Goal: Transaction & Acquisition: Subscribe to service/newsletter

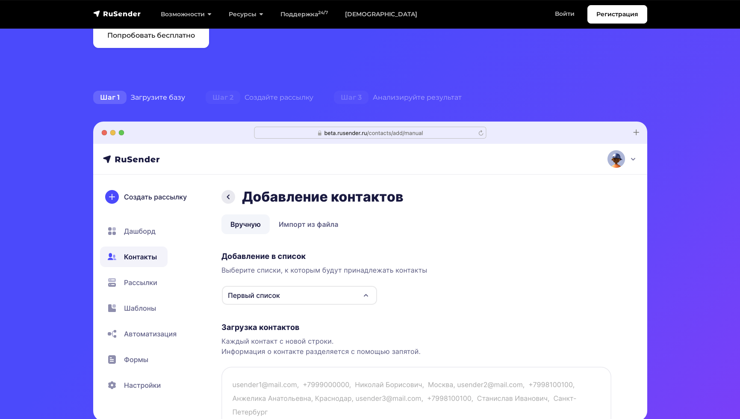
scroll to position [86, 0]
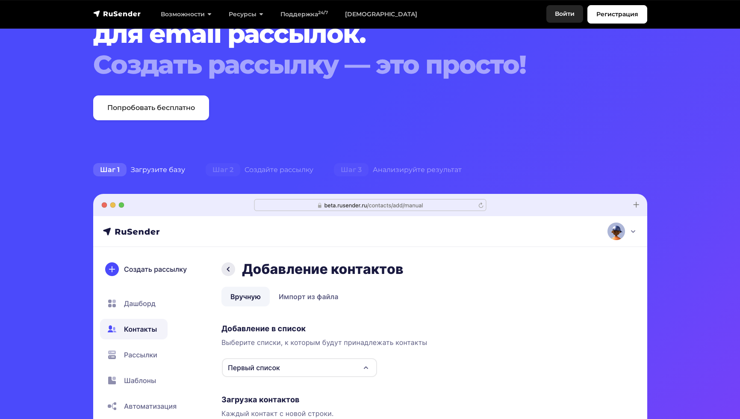
click at [556, 15] on link "Войти" at bounding box center [564, 14] width 37 height 18
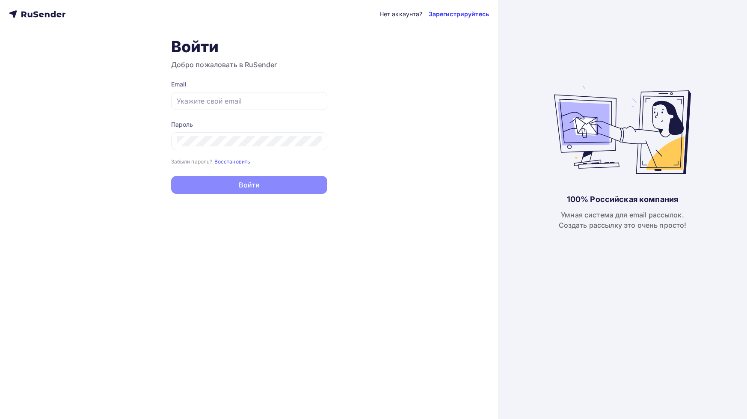
click at [459, 12] on link "Зарегистрируйтесь" at bounding box center [458, 14] width 60 height 9
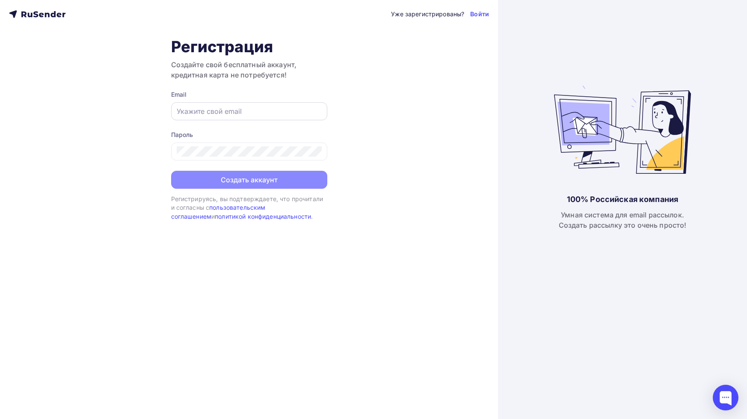
click at [247, 112] on input "text" at bounding box center [249, 111] width 145 height 10
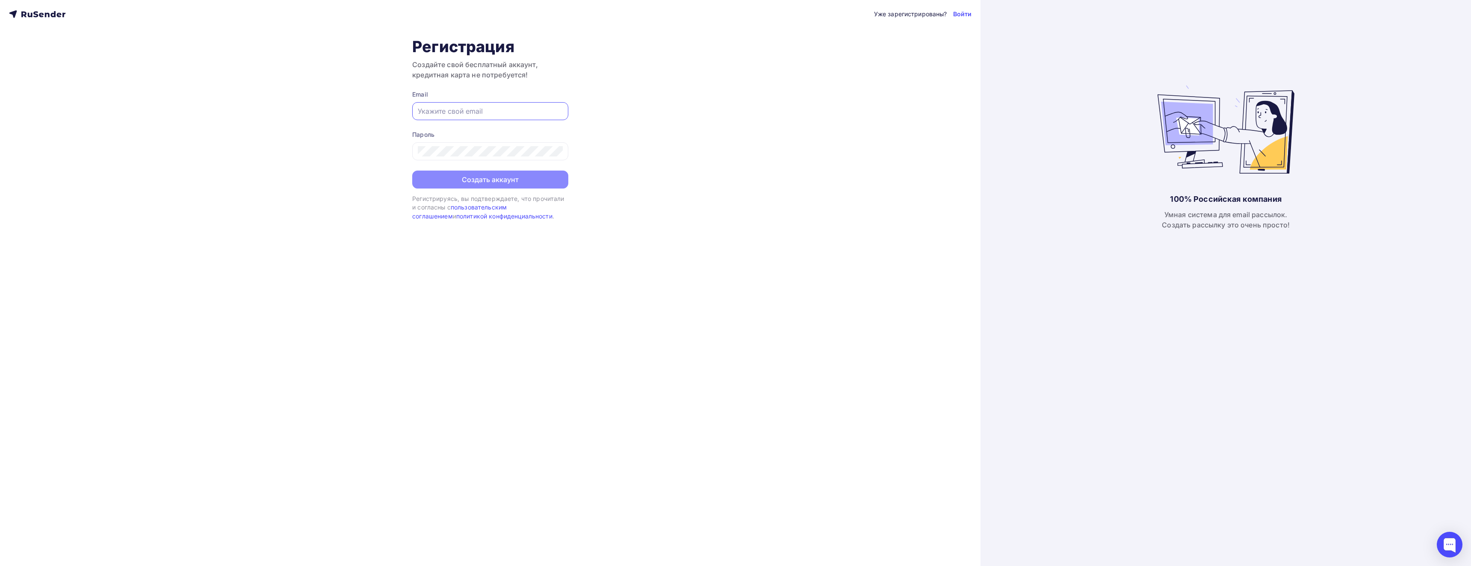
paste input "manager@crypto-emergency.com"
type input "manager@crypto-emergency.com"
click at [492, 178] on button "Создать аккаунт" at bounding box center [490, 180] width 156 height 18
